Goal: Check status: Check status

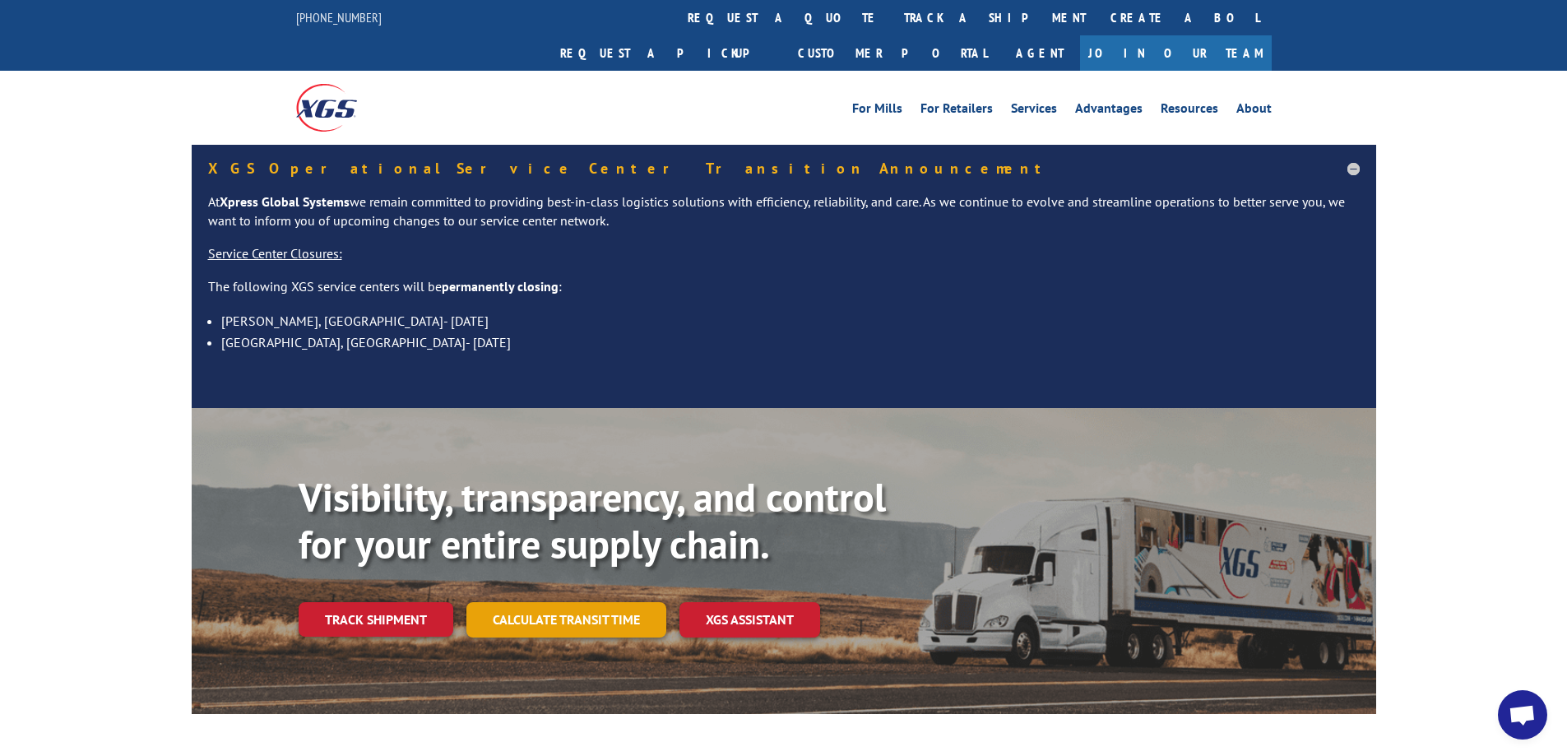
click at [573, 602] on link "Calculate transit time" at bounding box center [566, 619] width 200 height 35
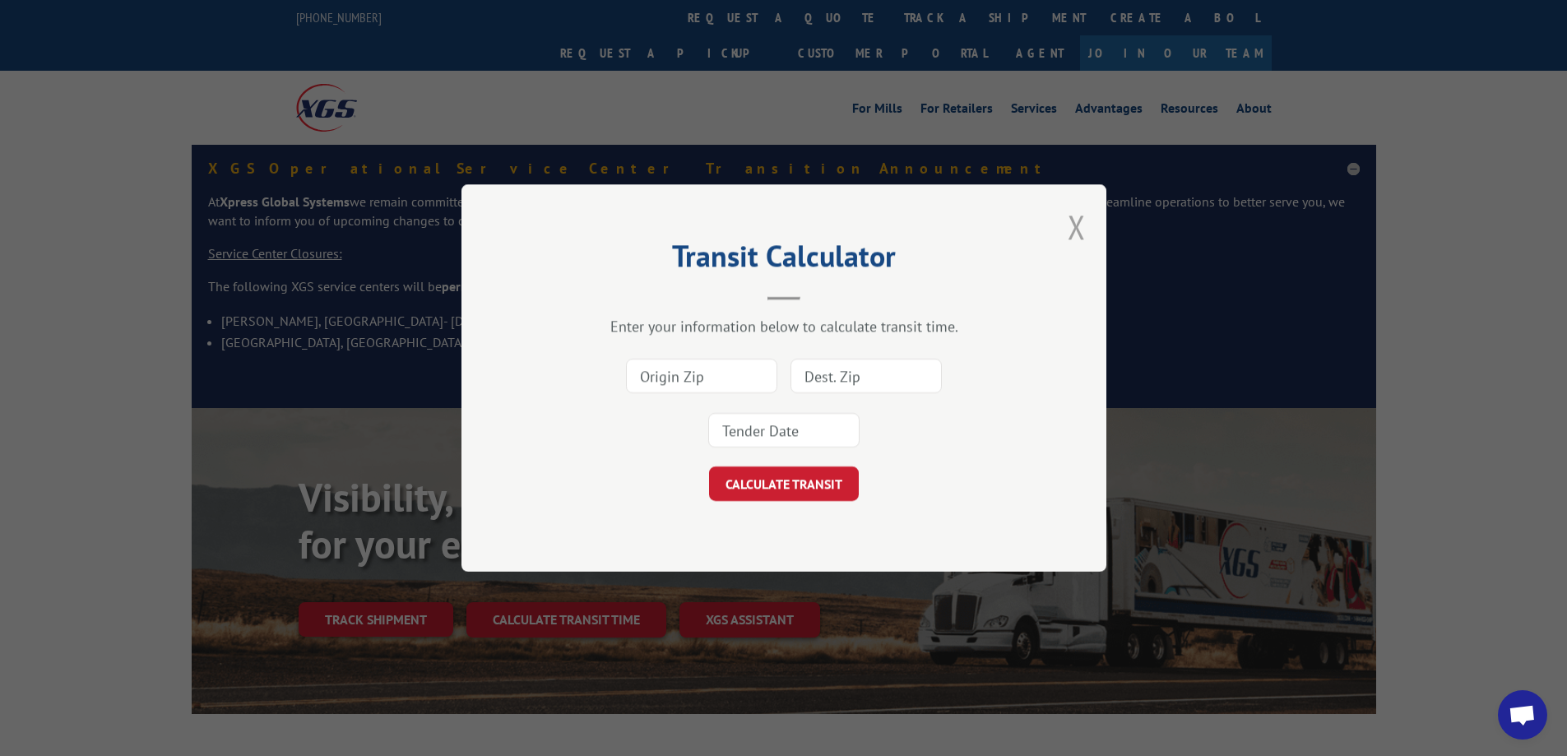
click at [1079, 223] on button "Close modal" at bounding box center [1077, 227] width 18 height 44
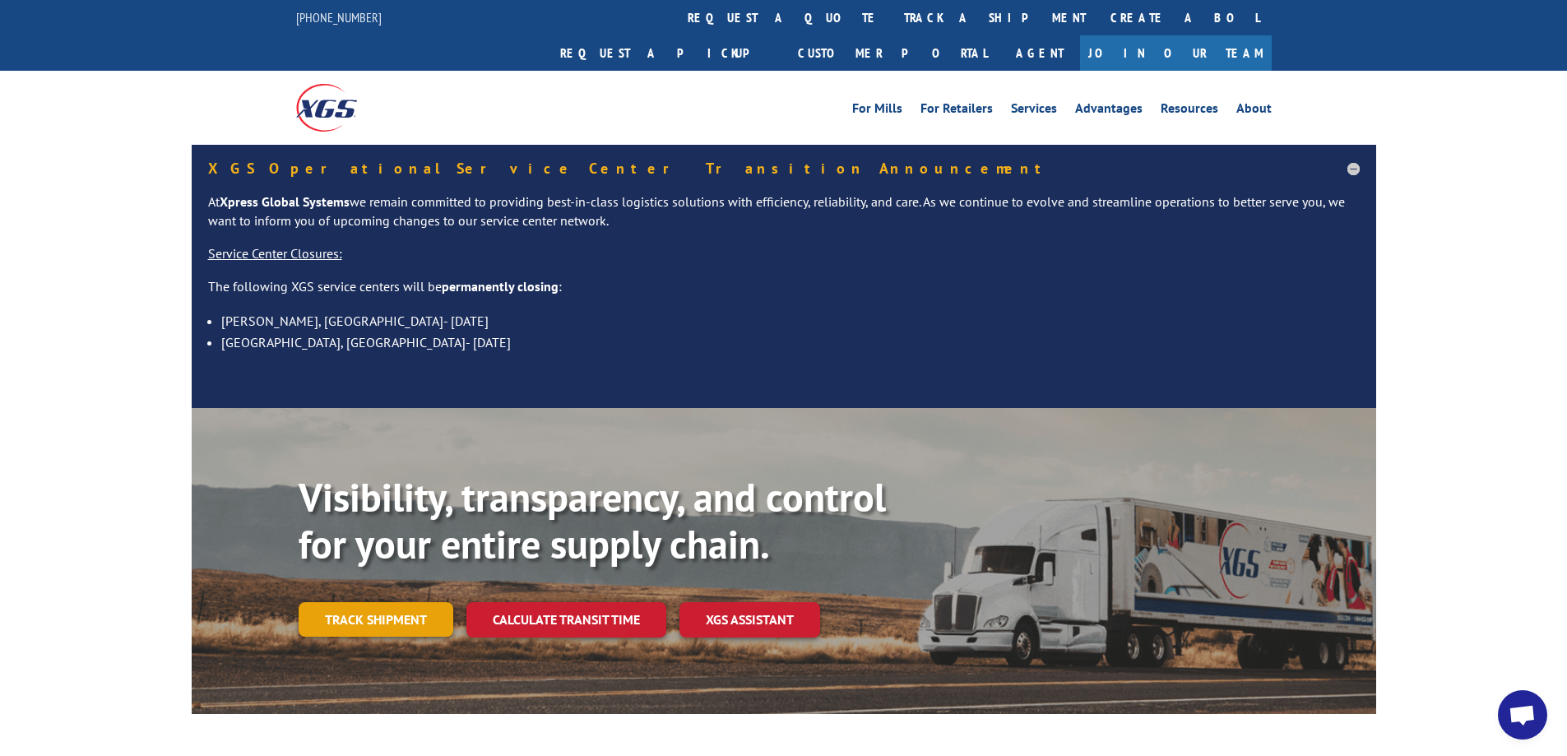
click at [387, 602] on link "Track shipment" at bounding box center [376, 619] width 155 height 35
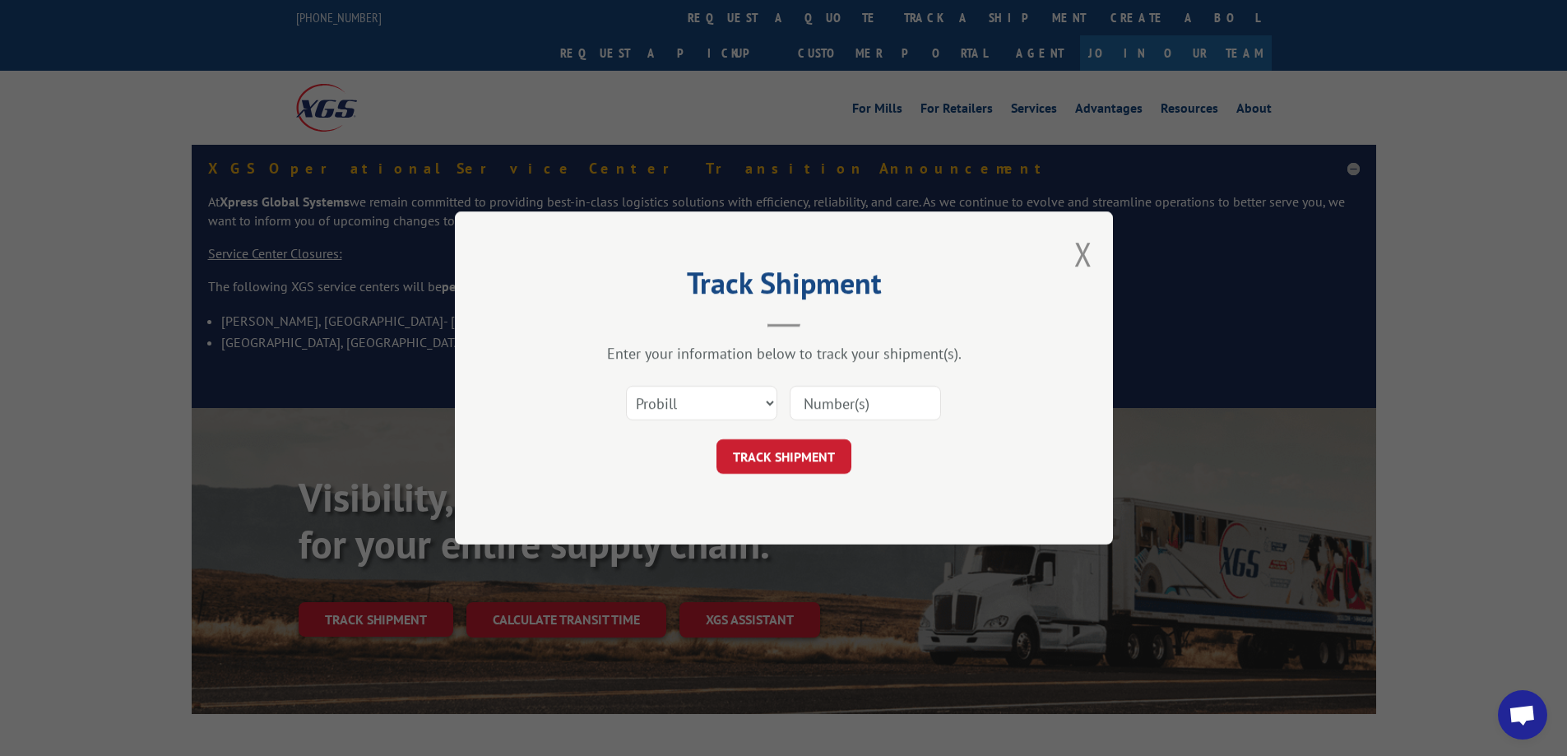
click at [858, 407] on input at bounding box center [865, 403] width 151 height 35
paste input "17401792"
type input "17401792"
click at [808, 455] on button "TRACK SHIPMENT" at bounding box center [783, 456] width 135 height 35
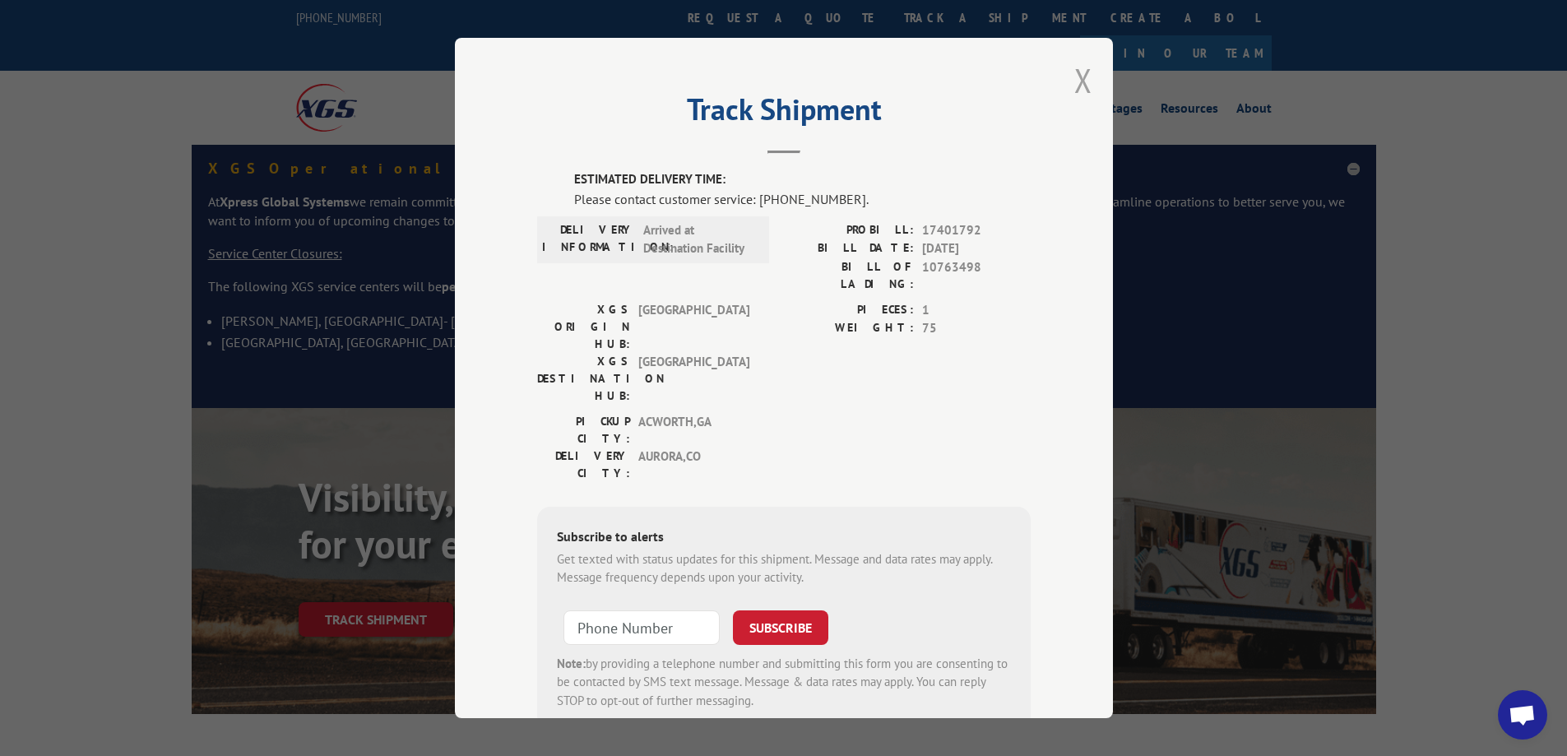
click at [1075, 82] on button "Close modal" at bounding box center [1083, 80] width 18 height 44
